Goal: Task Accomplishment & Management: Use online tool/utility

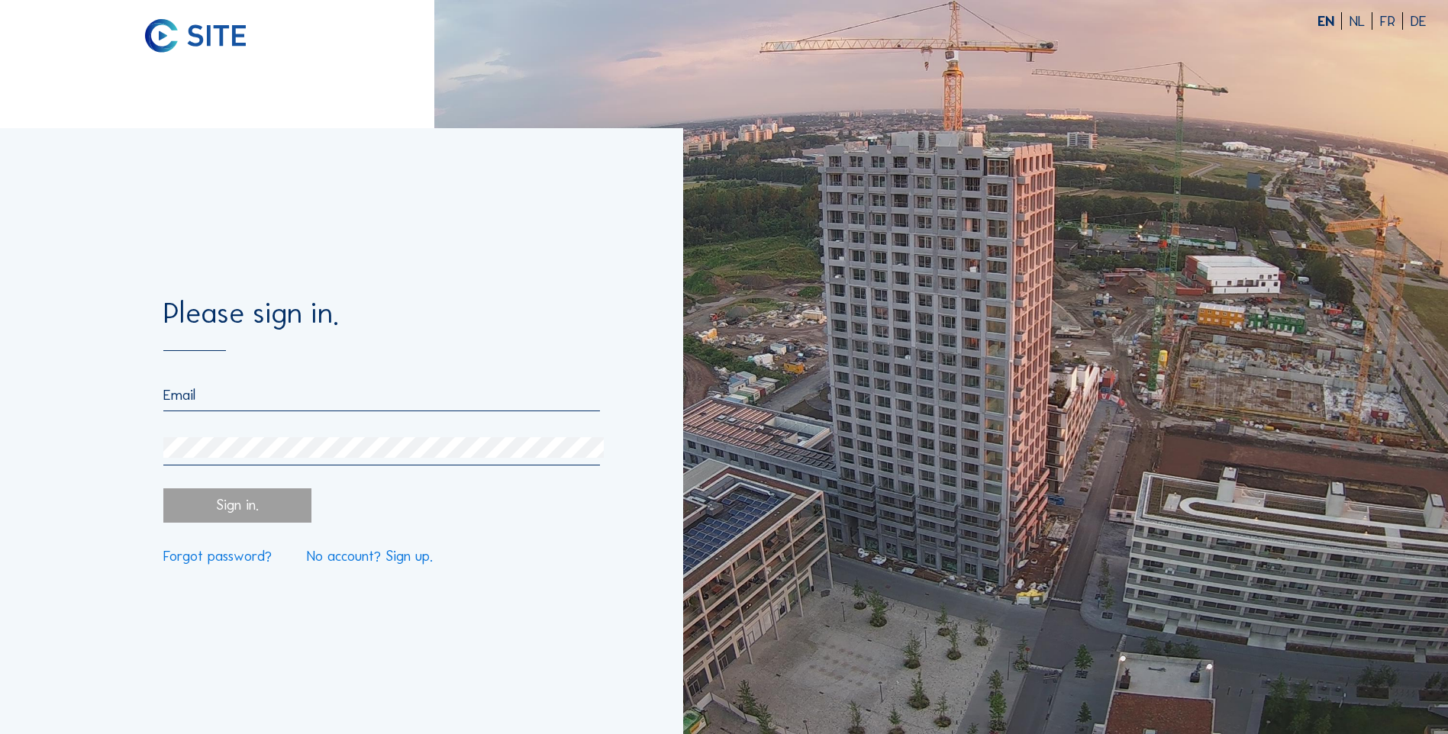
type input "[PERSON_NAME][EMAIL_ADDRESS][PERSON_NAME][DOMAIN_NAME]"
click at [232, 506] on div "Sign in." at bounding box center [236, 505] width 147 height 34
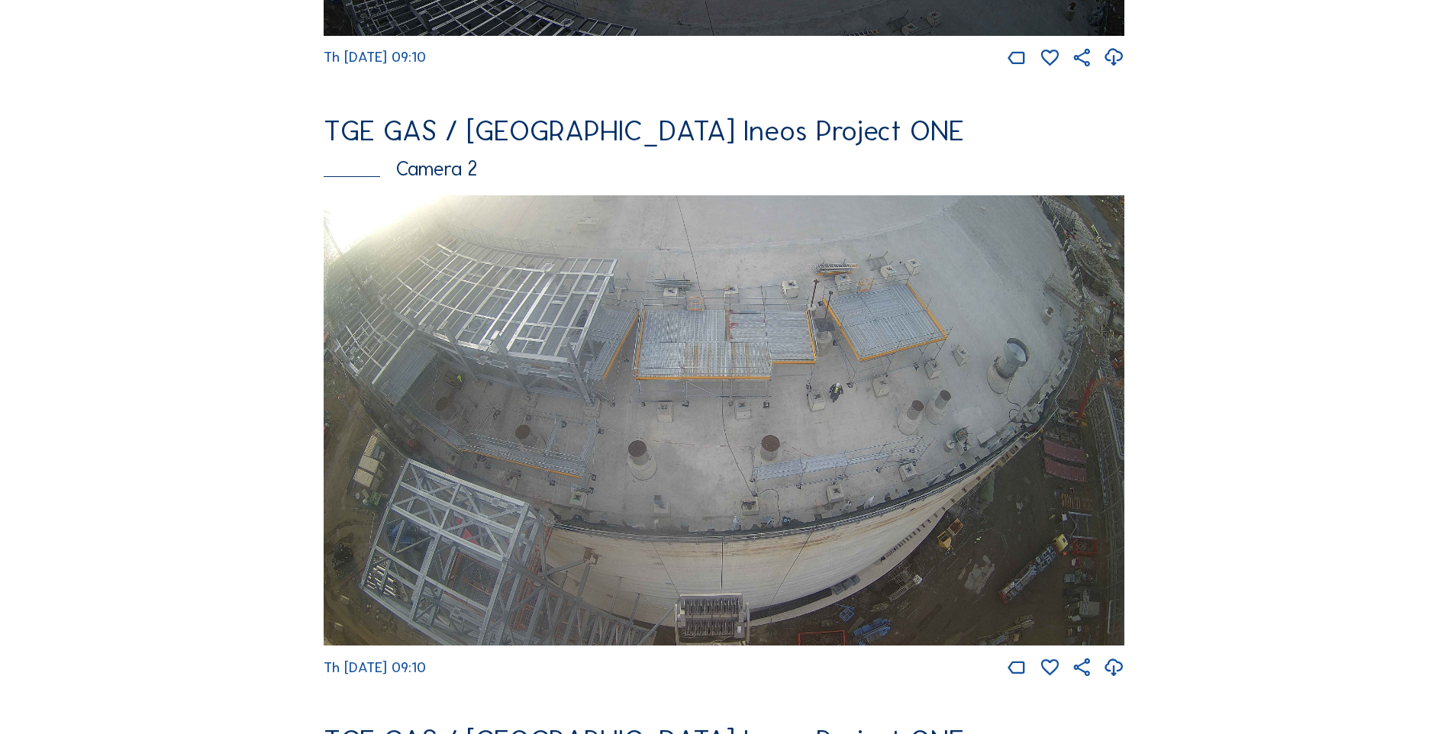
scroll to position [1253, 0]
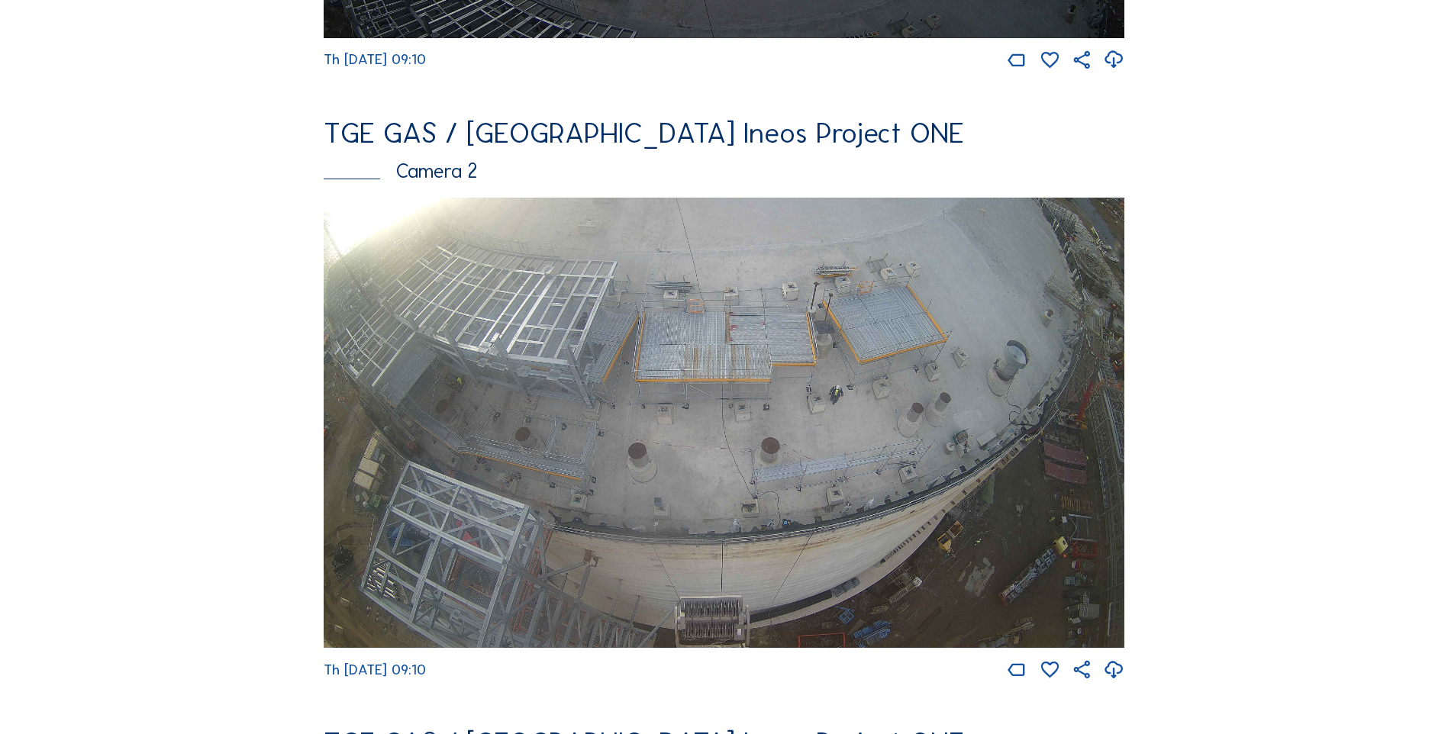
click at [1118, 683] on icon at bounding box center [1113, 670] width 21 height 26
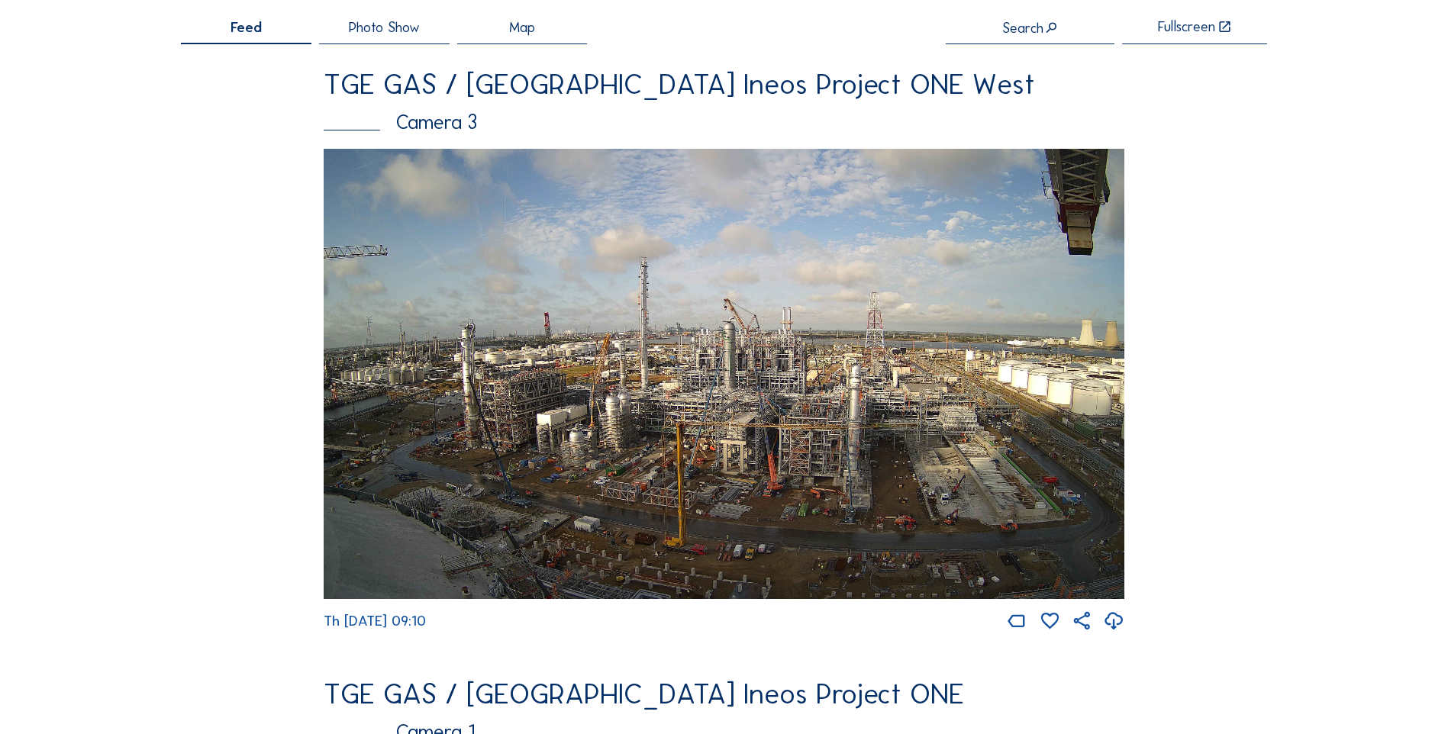
scroll to position [0, 0]
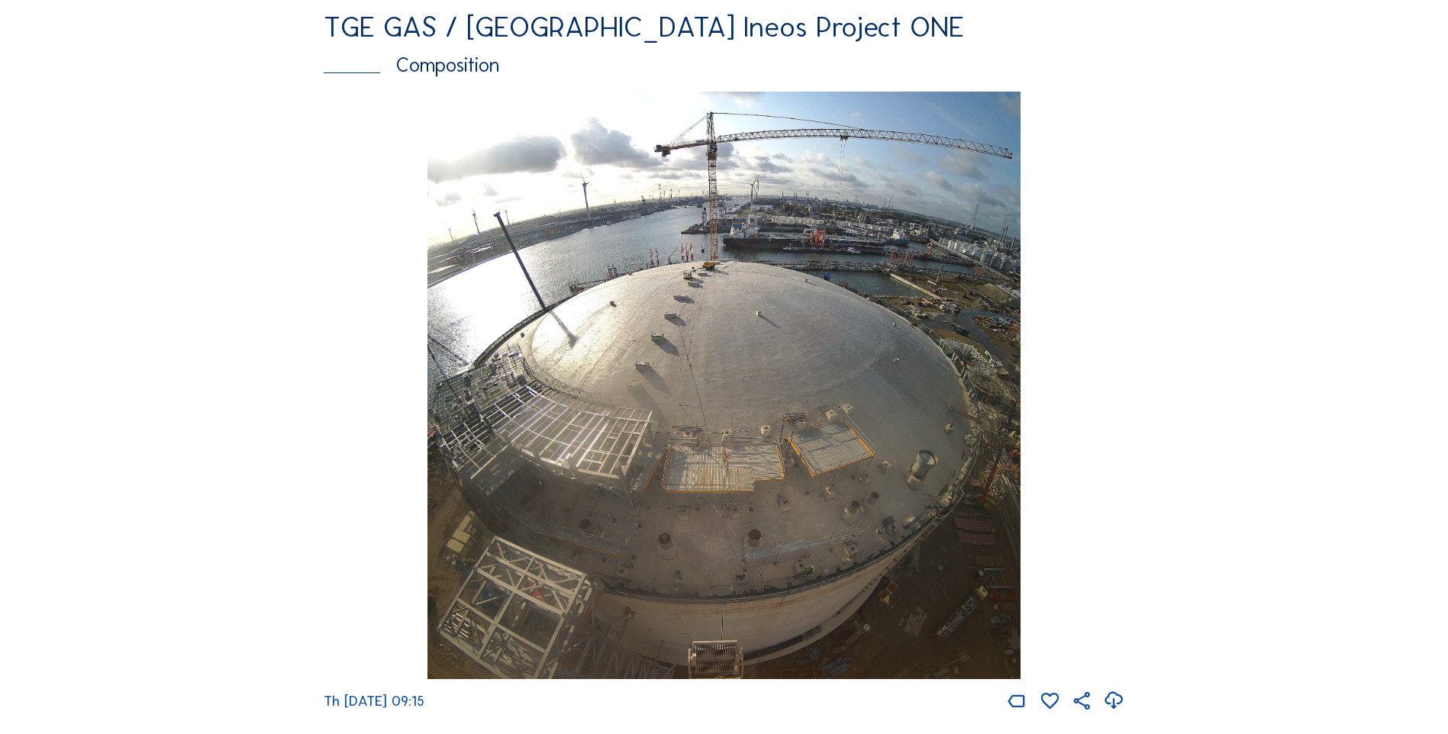
scroll to position [2739, 0]
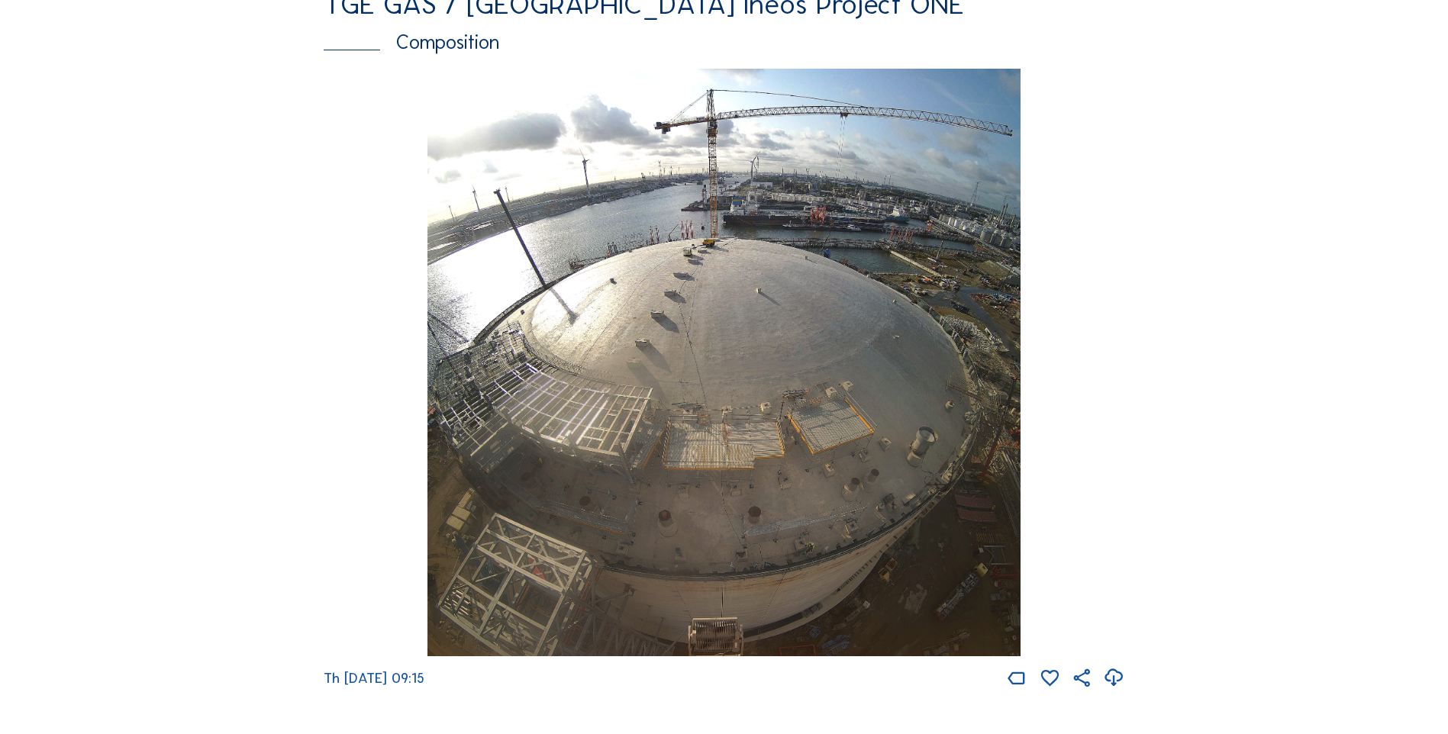
click at [1120, 691] on icon at bounding box center [1113, 678] width 21 height 26
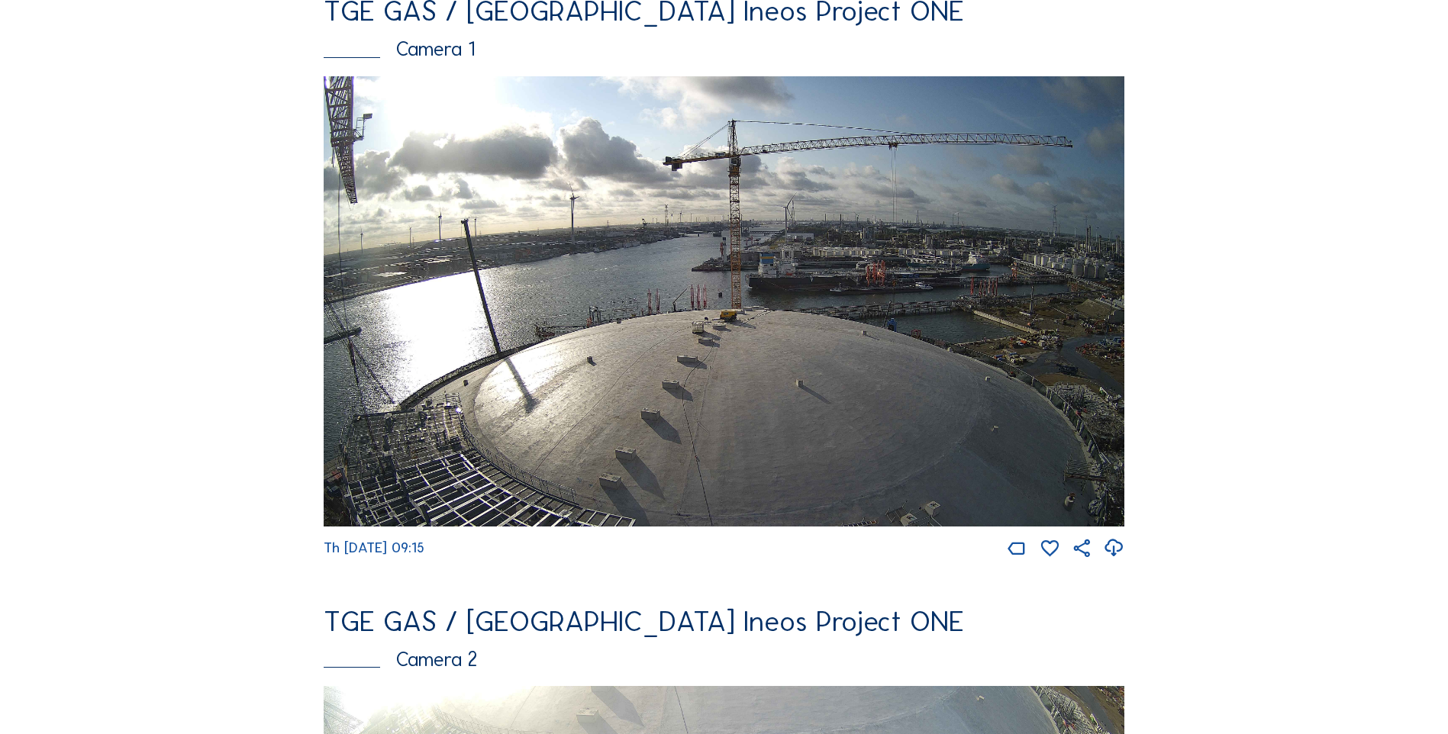
scroll to position [755, 0]
